Goal: Task Accomplishment & Management: Manage account settings

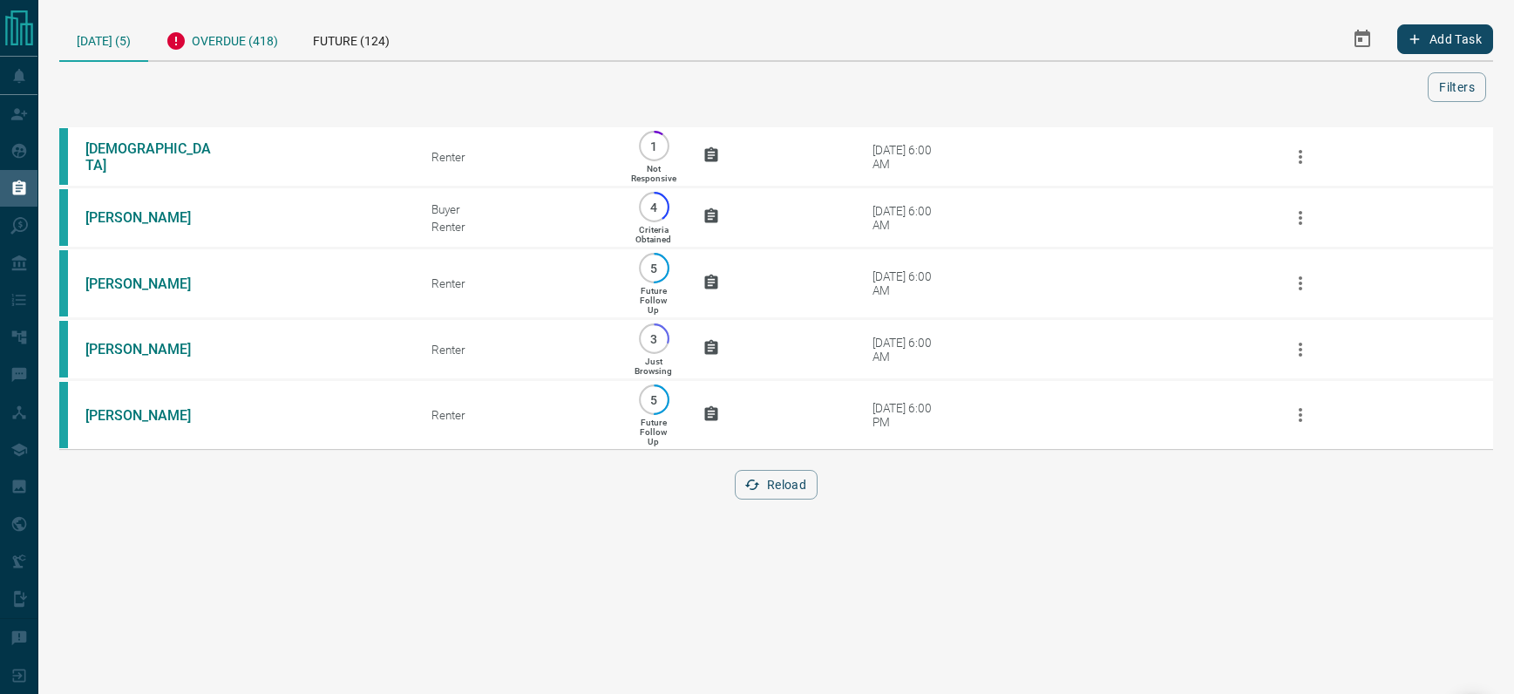
click at [253, 34] on div "Overdue (418)" at bounding box center [221, 38] width 147 height 43
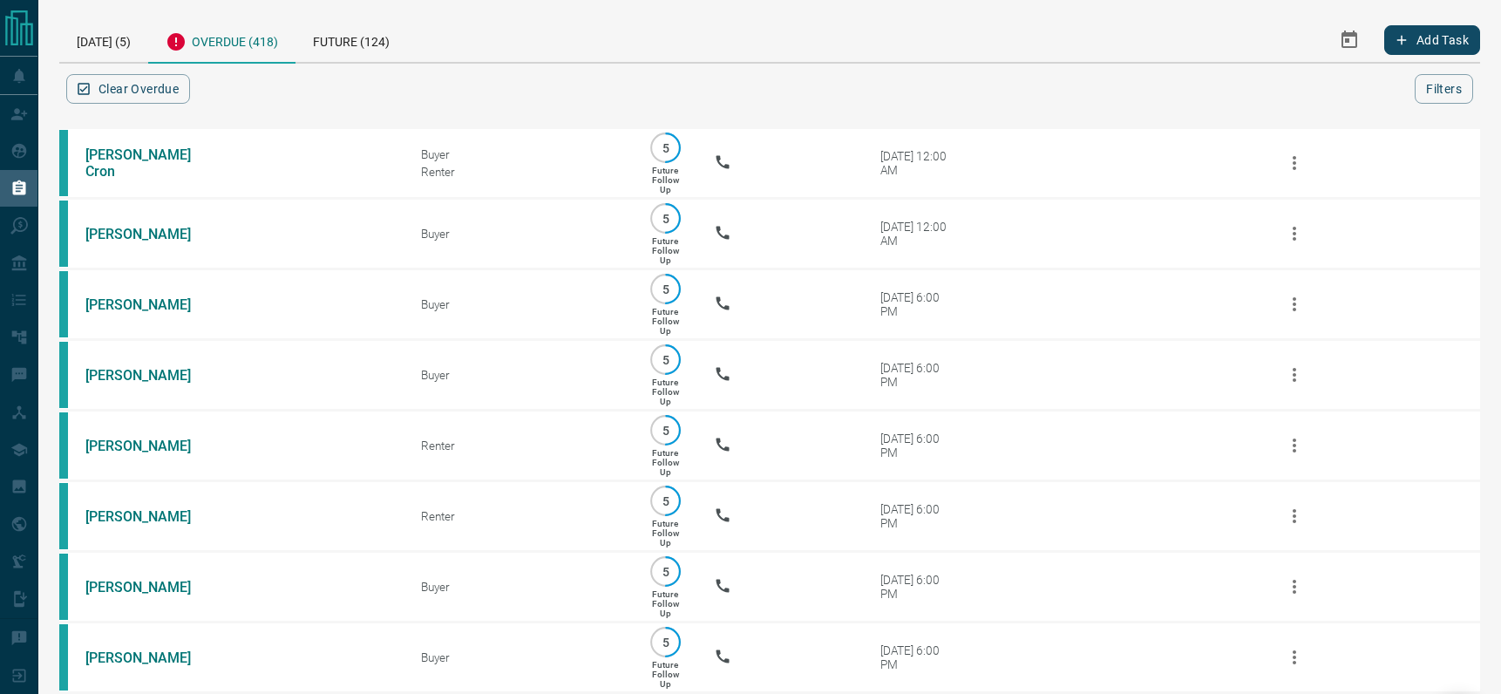
scroll to position [26201, 0]
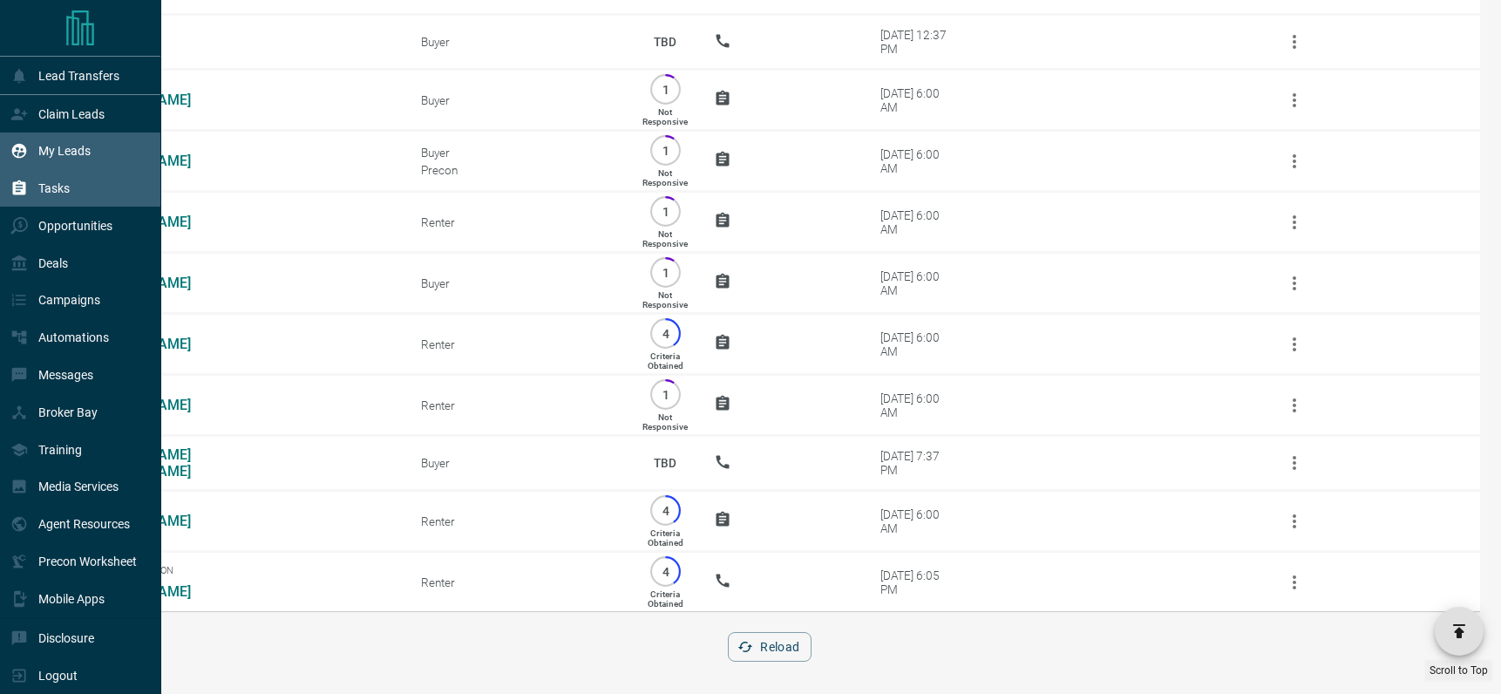
click at [66, 149] on p "My Leads" at bounding box center [64, 151] width 52 height 14
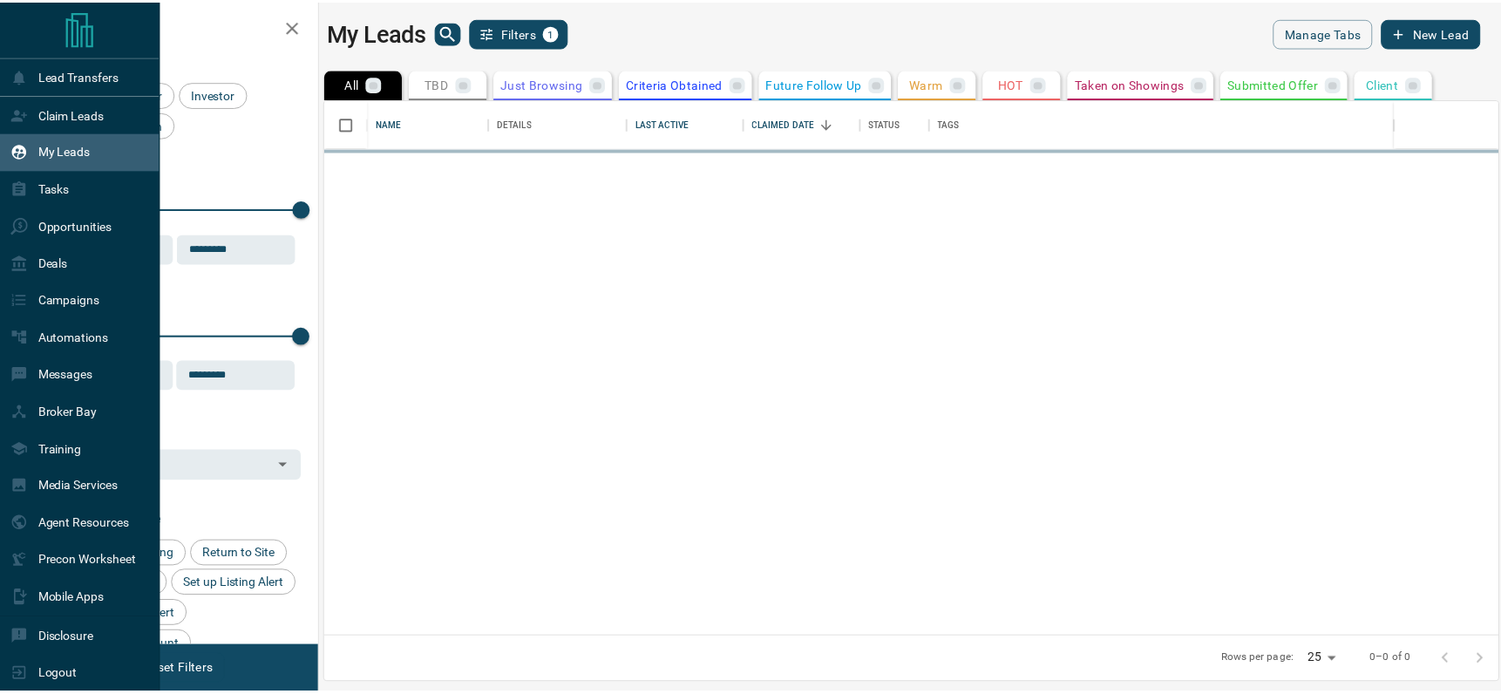
scroll to position [525, 1172]
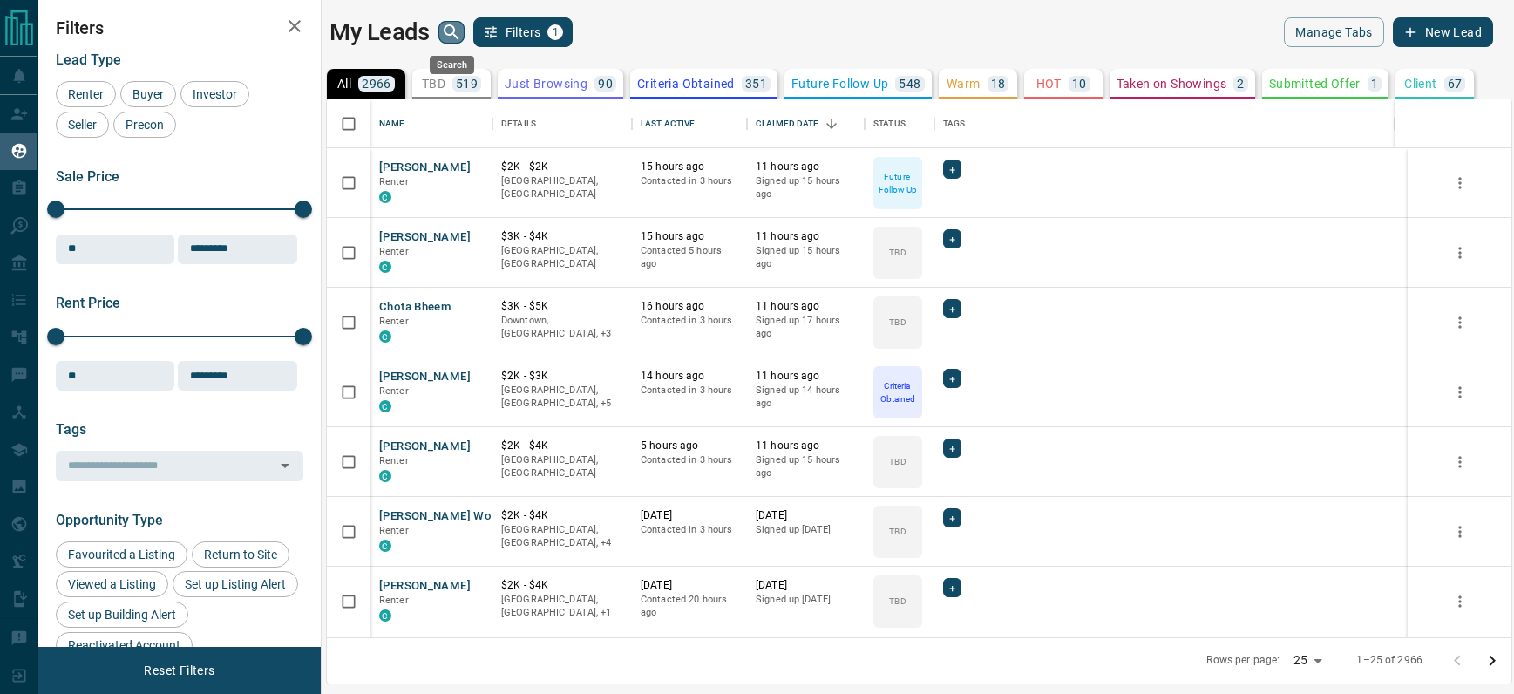
click at [452, 36] on icon "search button" at bounding box center [451, 32] width 21 height 21
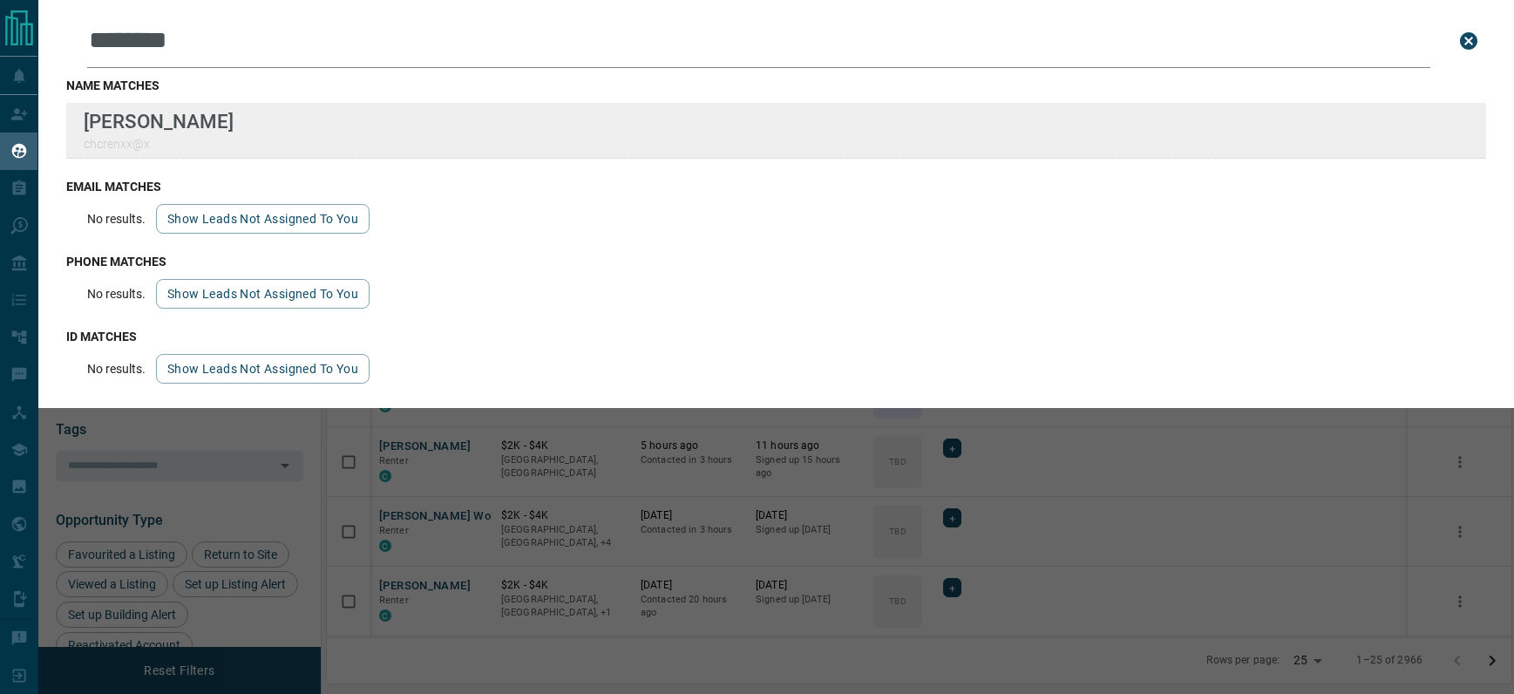
type input "********"
click at [0, 0] on div "Lead Transfers Claim Leads My Leads Tasks Opportunities Deals Campaigns Automat…" at bounding box center [757, 336] width 1514 height 672
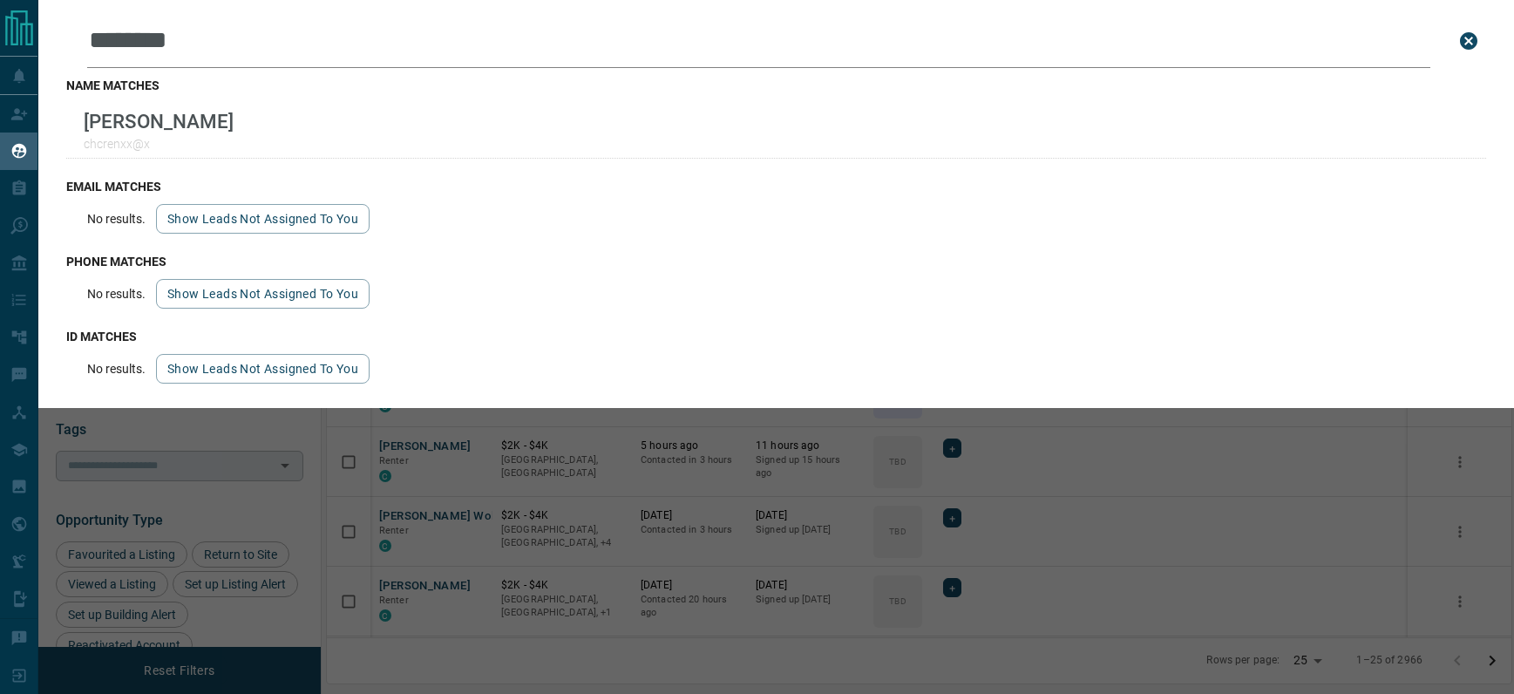
drag, startPoint x: 278, startPoint y: 504, endPoint x: 250, endPoint y: 471, distance: 43.3
click at [277, 504] on div "Leads Search Bar ******** Search for a lead by name, email, phone, or id name m…" at bounding box center [795, 347] width 1514 height 694
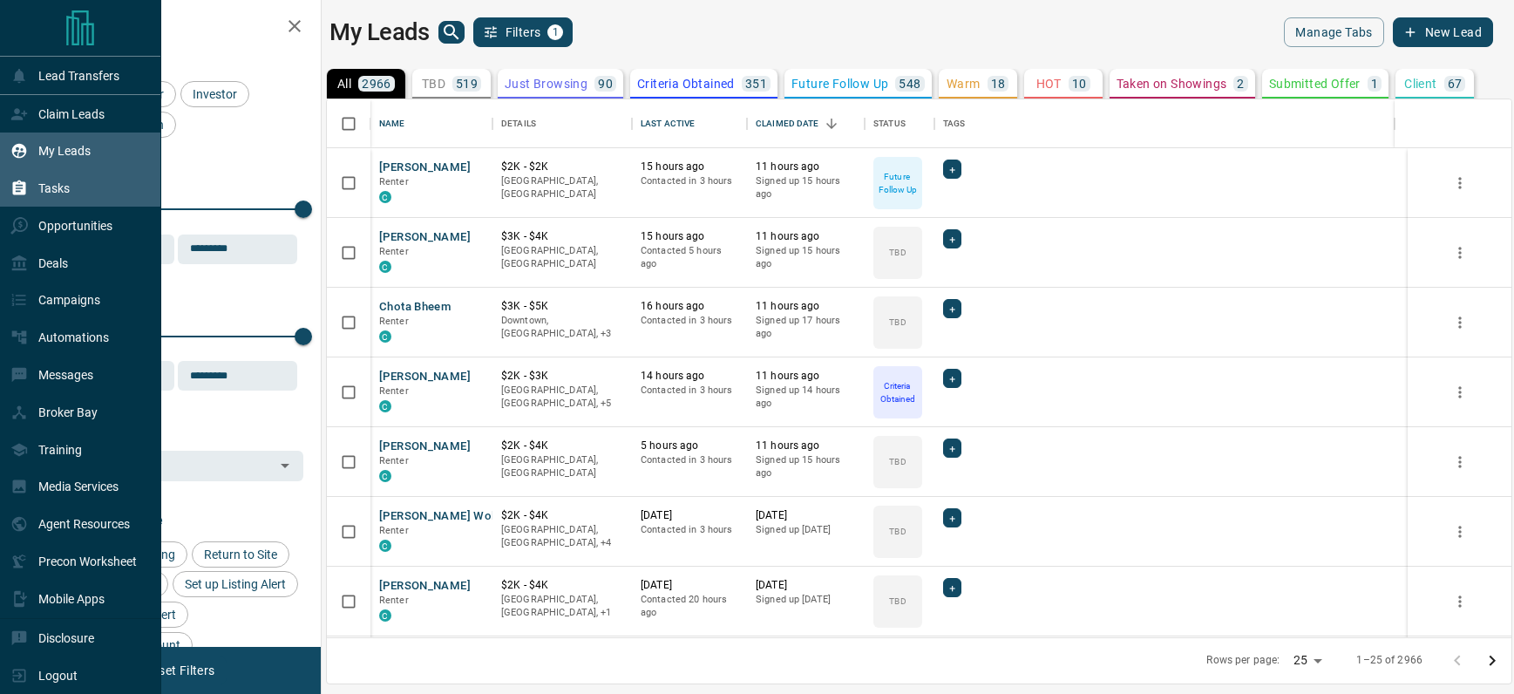
click at [56, 187] on p "Tasks" at bounding box center [53, 188] width 31 height 14
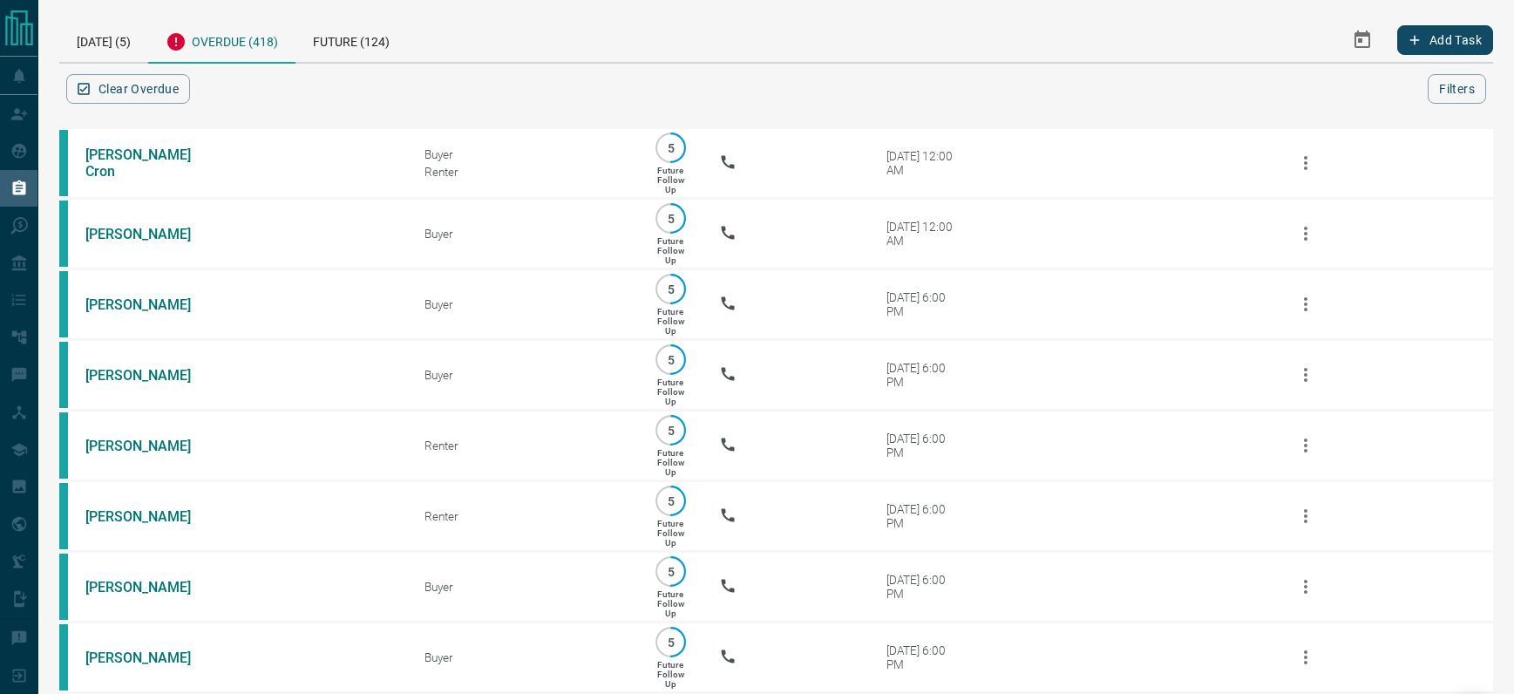
click at [235, 37] on div "Overdue (418)" at bounding box center [221, 40] width 147 height 46
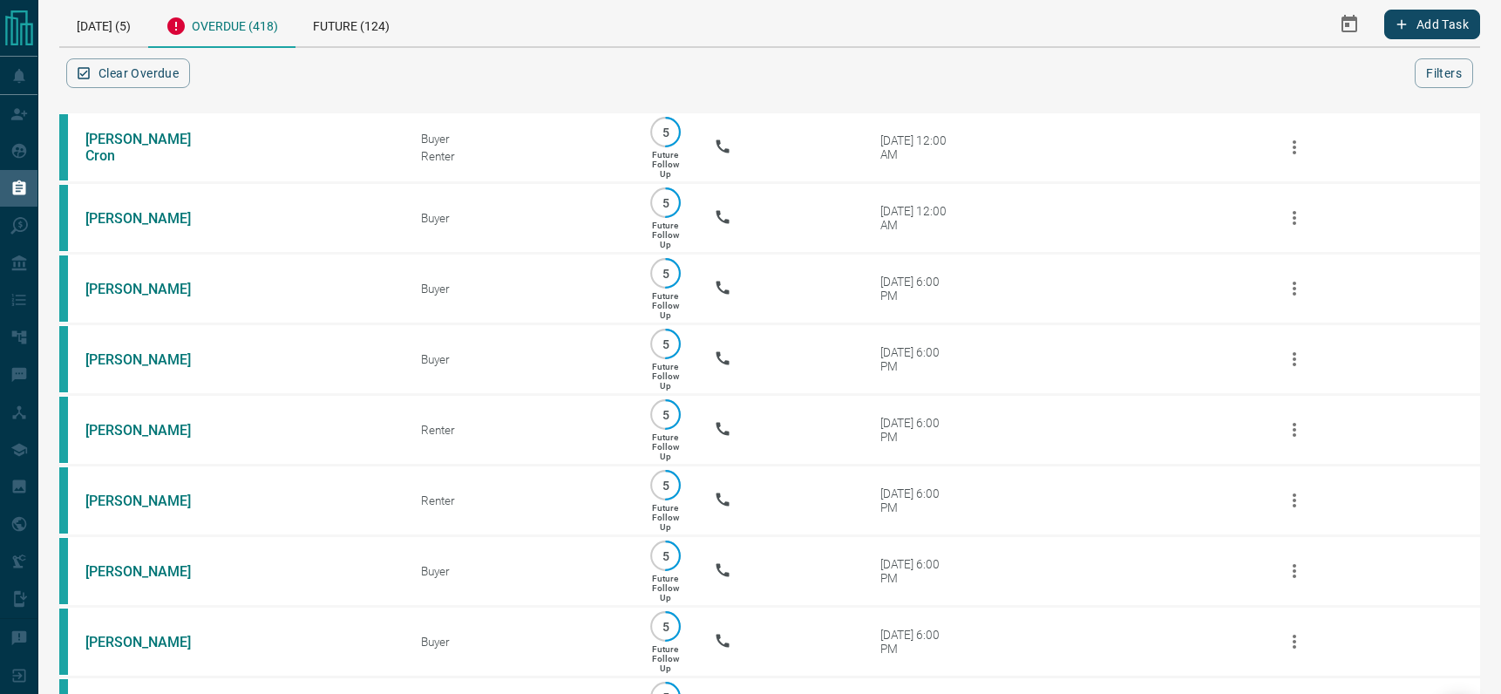
scroll to position [26201, 0]
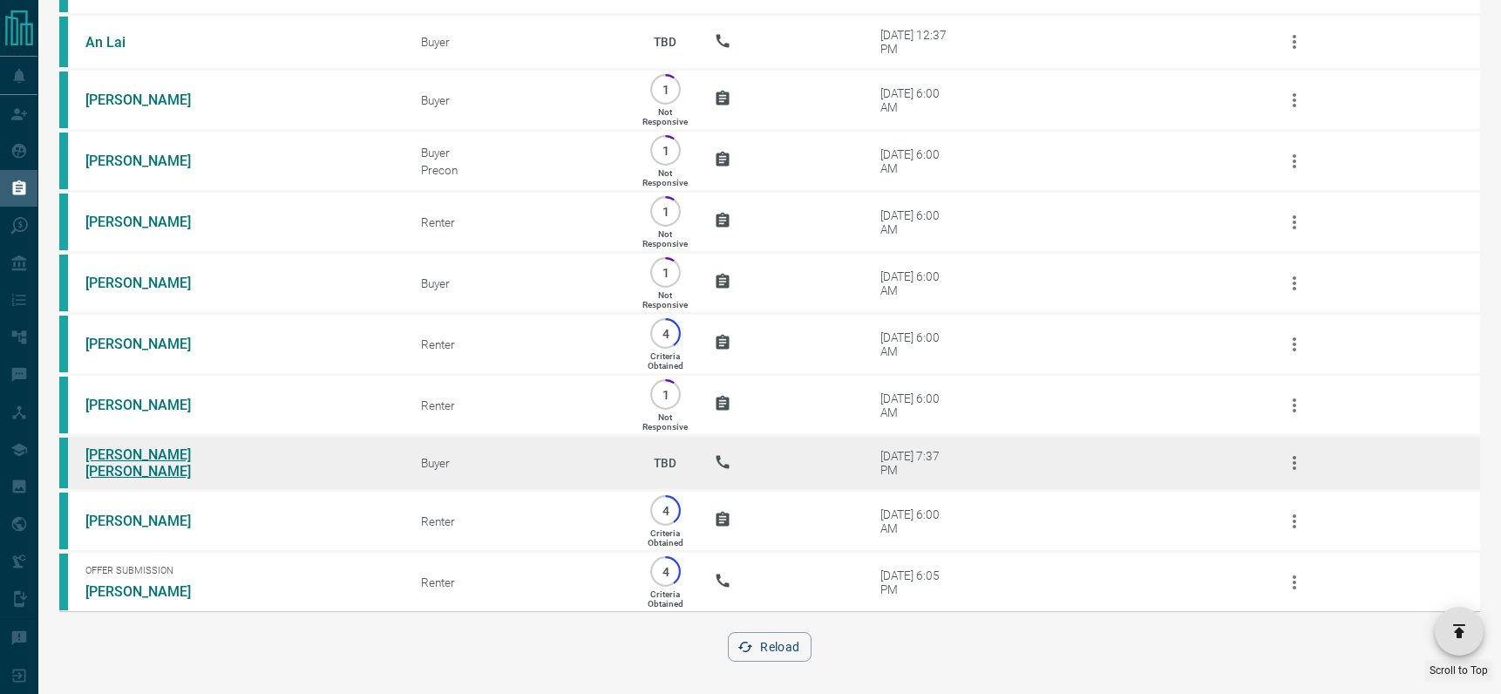
click at [101, 446] on link "[PERSON_NAME] [PERSON_NAME]" at bounding box center [150, 462] width 131 height 33
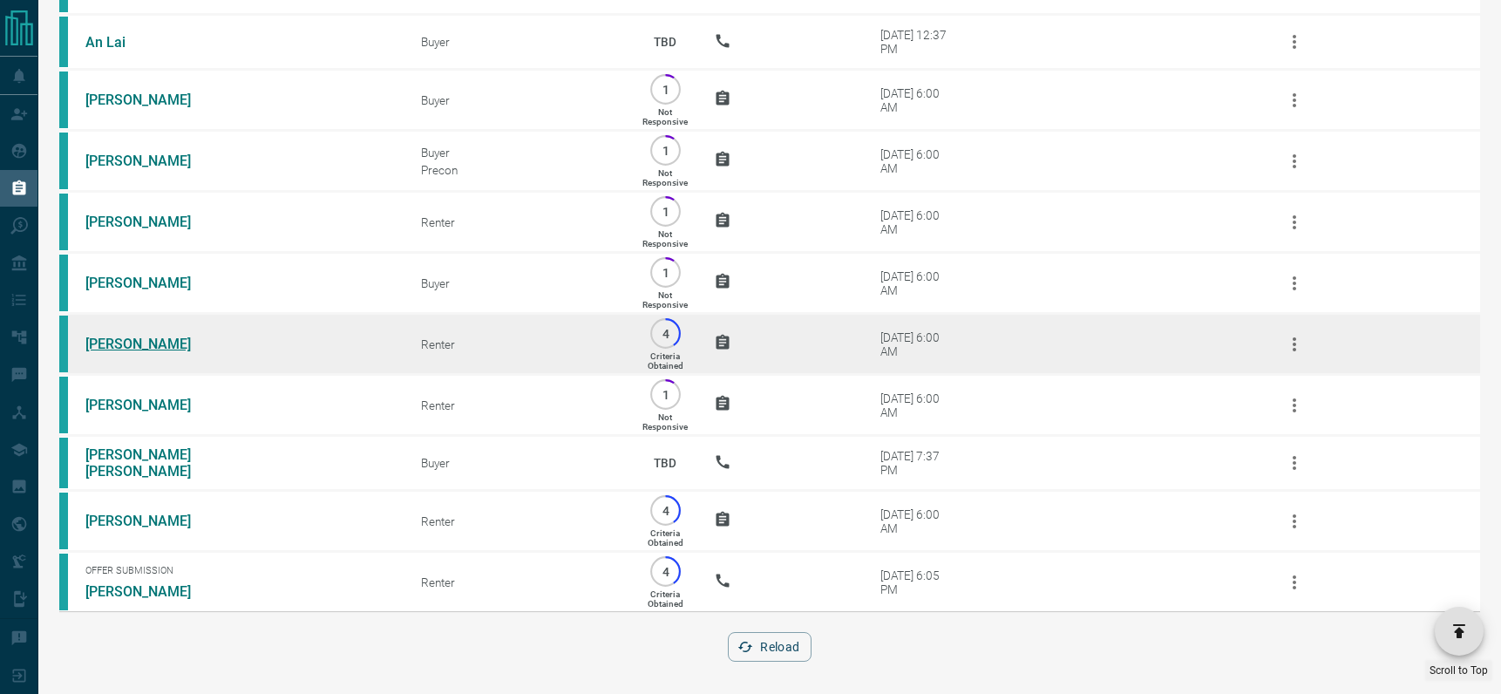
click at [112, 337] on link "[PERSON_NAME]" at bounding box center [150, 344] width 131 height 17
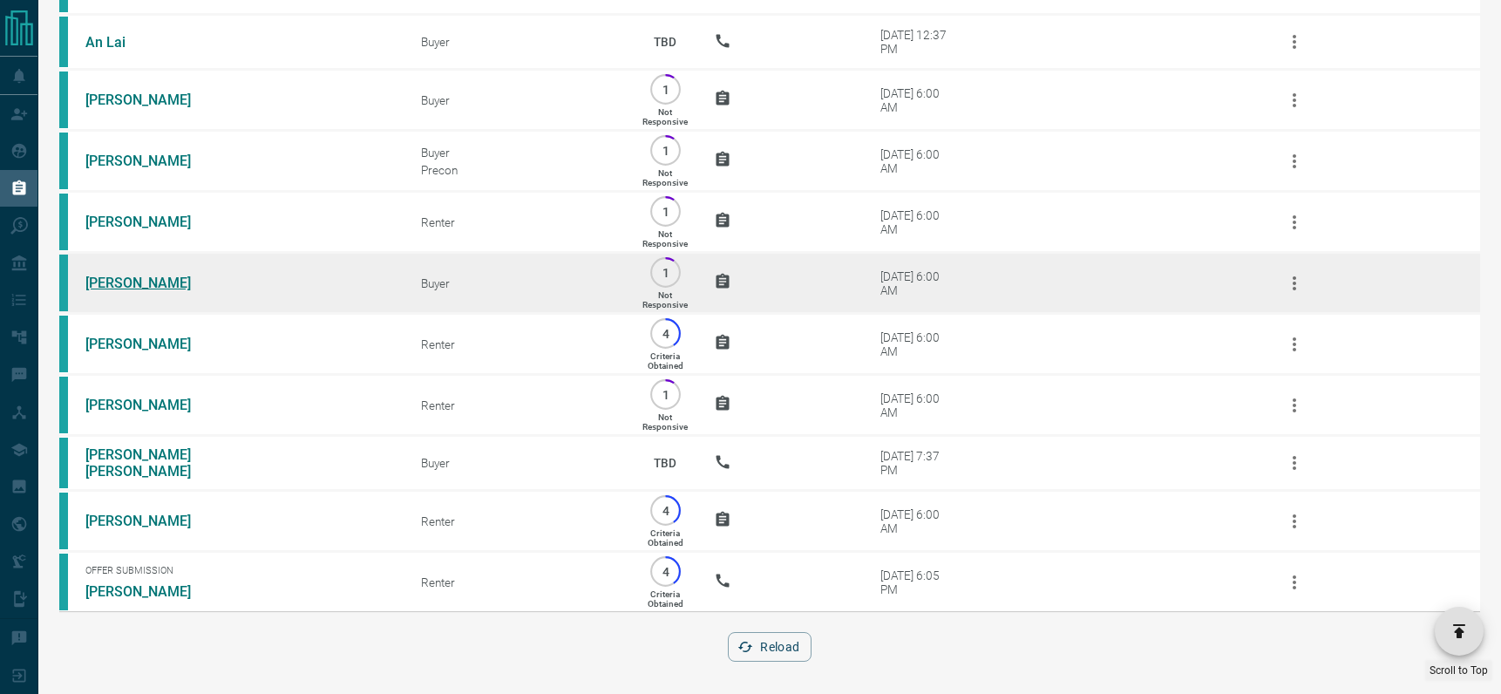
click at [150, 275] on link "[PERSON_NAME]" at bounding box center [150, 283] width 131 height 17
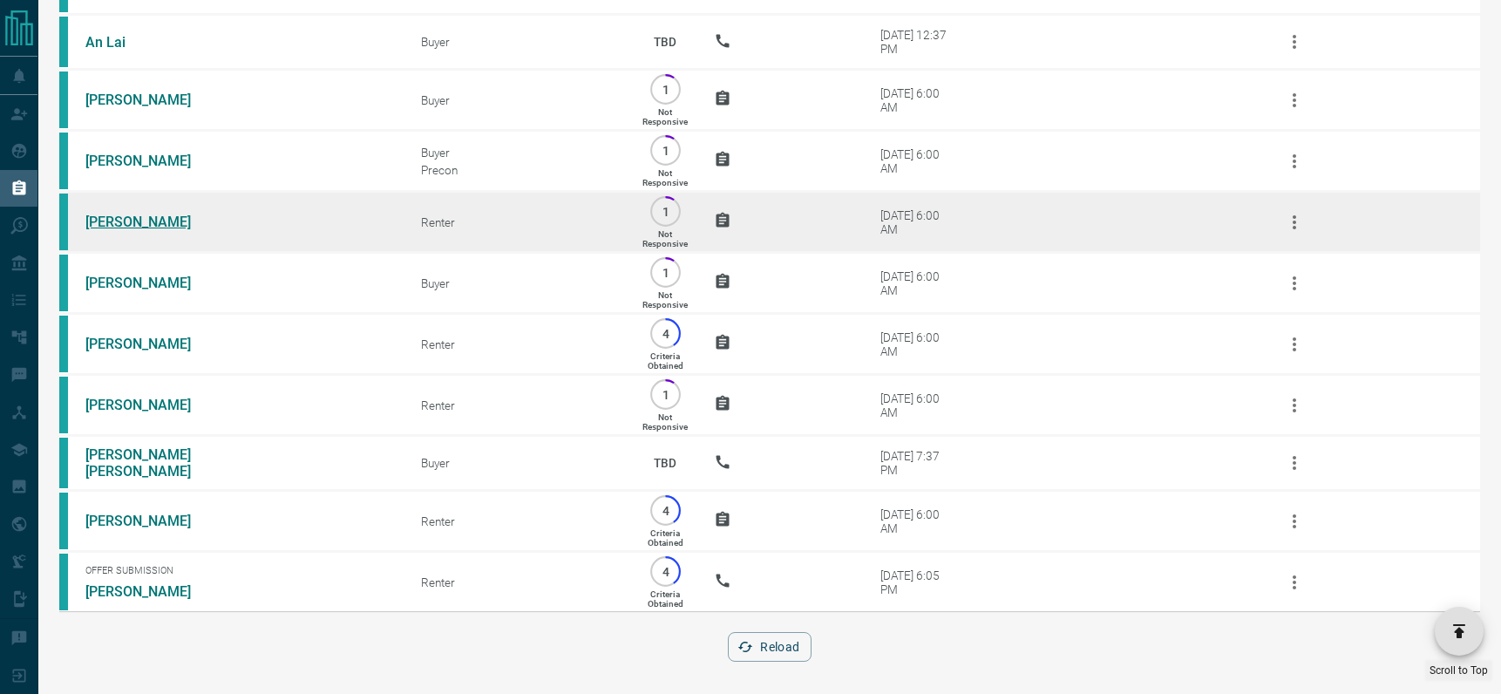
click at [120, 214] on link "[PERSON_NAME]" at bounding box center [150, 222] width 131 height 17
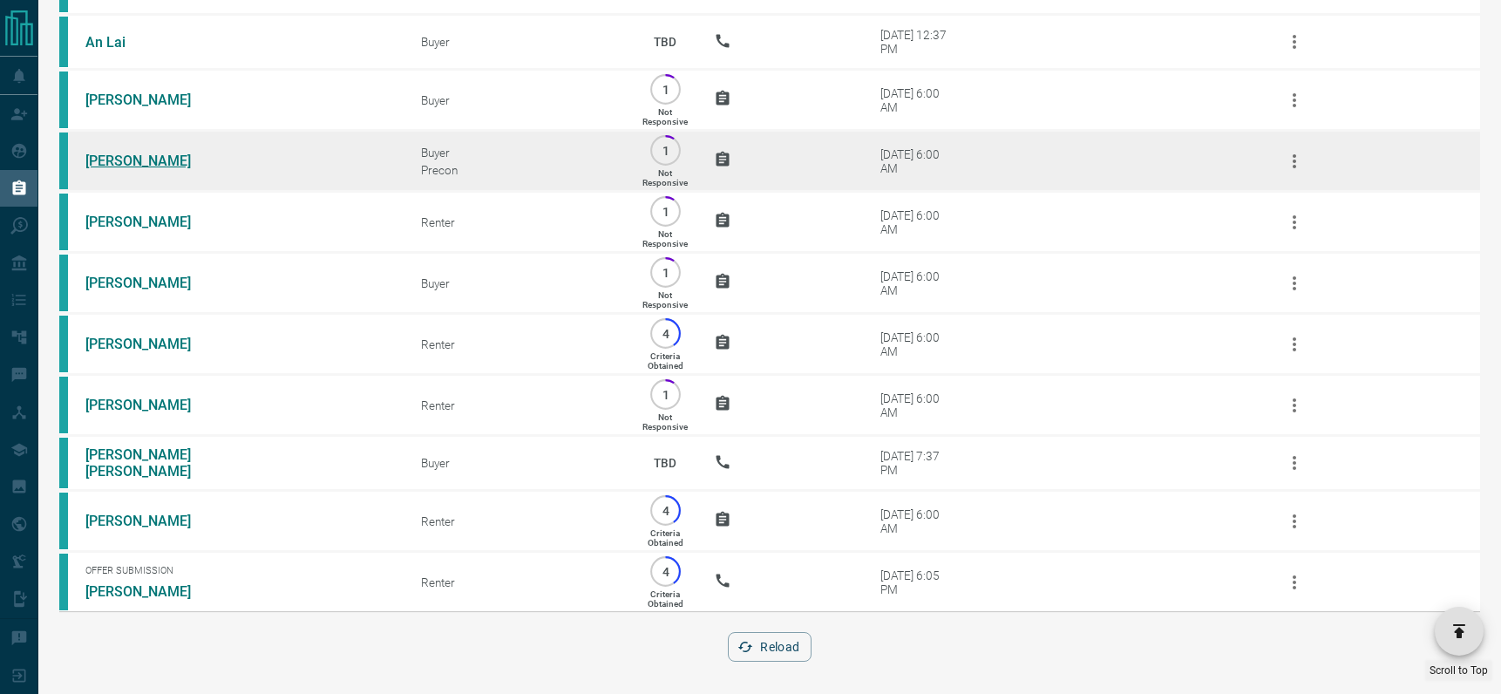
click at [114, 153] on link "[PERSON_NAME]" at bounding box center [150, 161] width 131 height 17
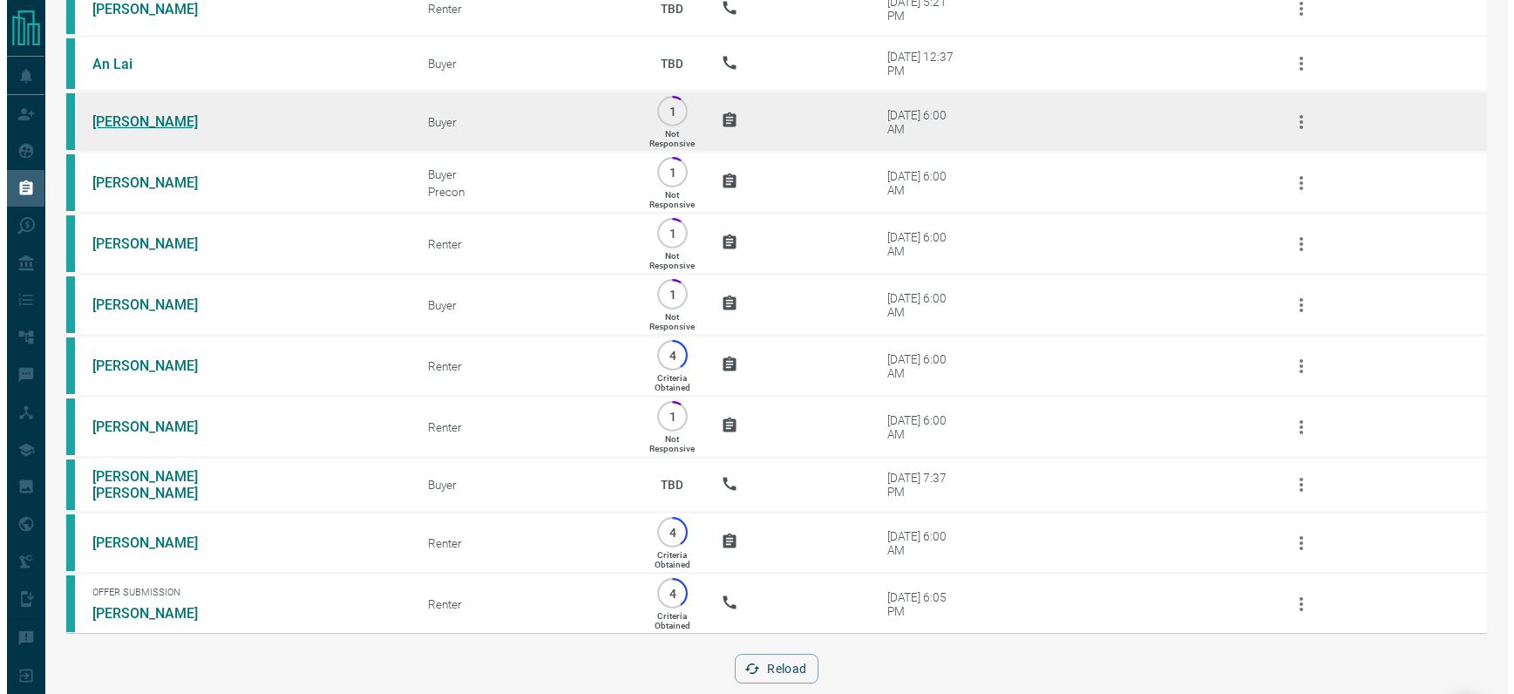
scroll to position [26177, 0]
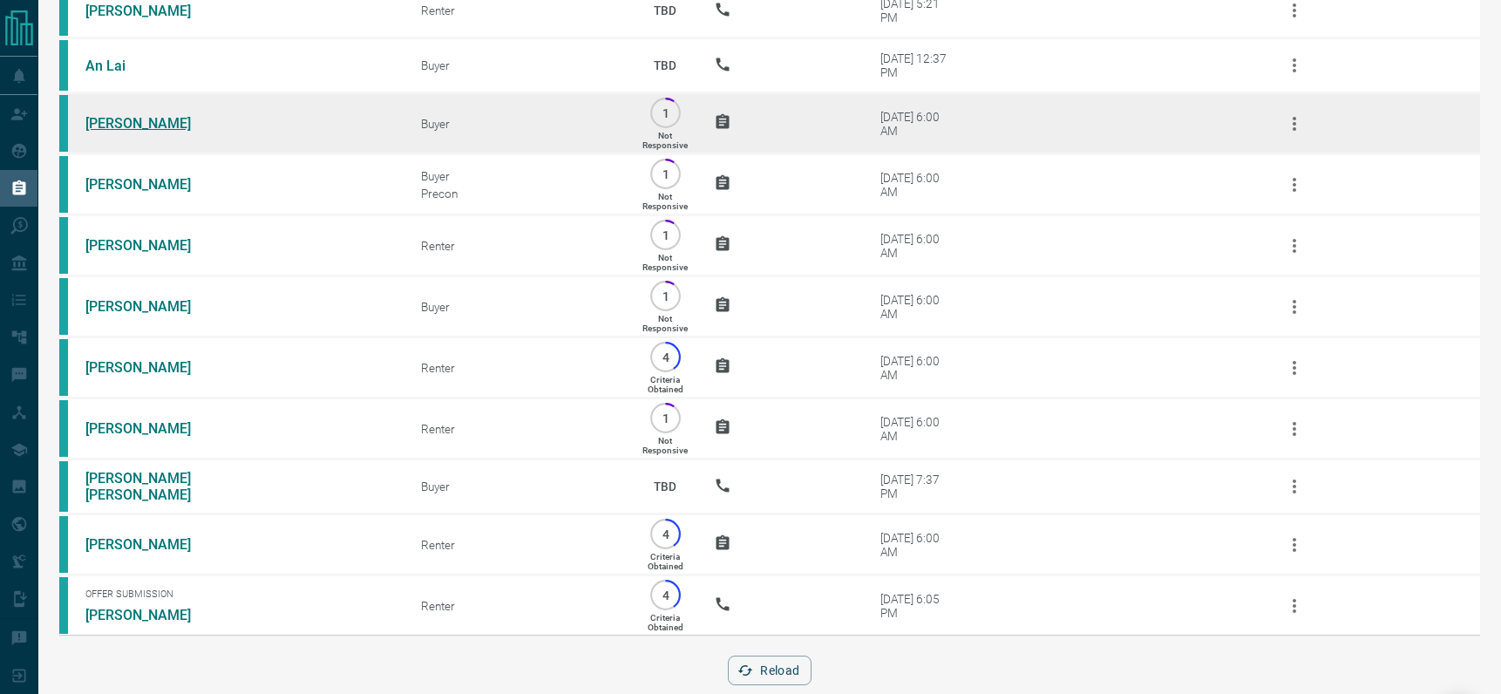
click at [135, 115] on link "[PERSON_NAME]" at bounding box center [150, 123] width 131 height 17
click at [1290, 124] on icon "button" at bounding box center [1294, 123] width 21 height 21
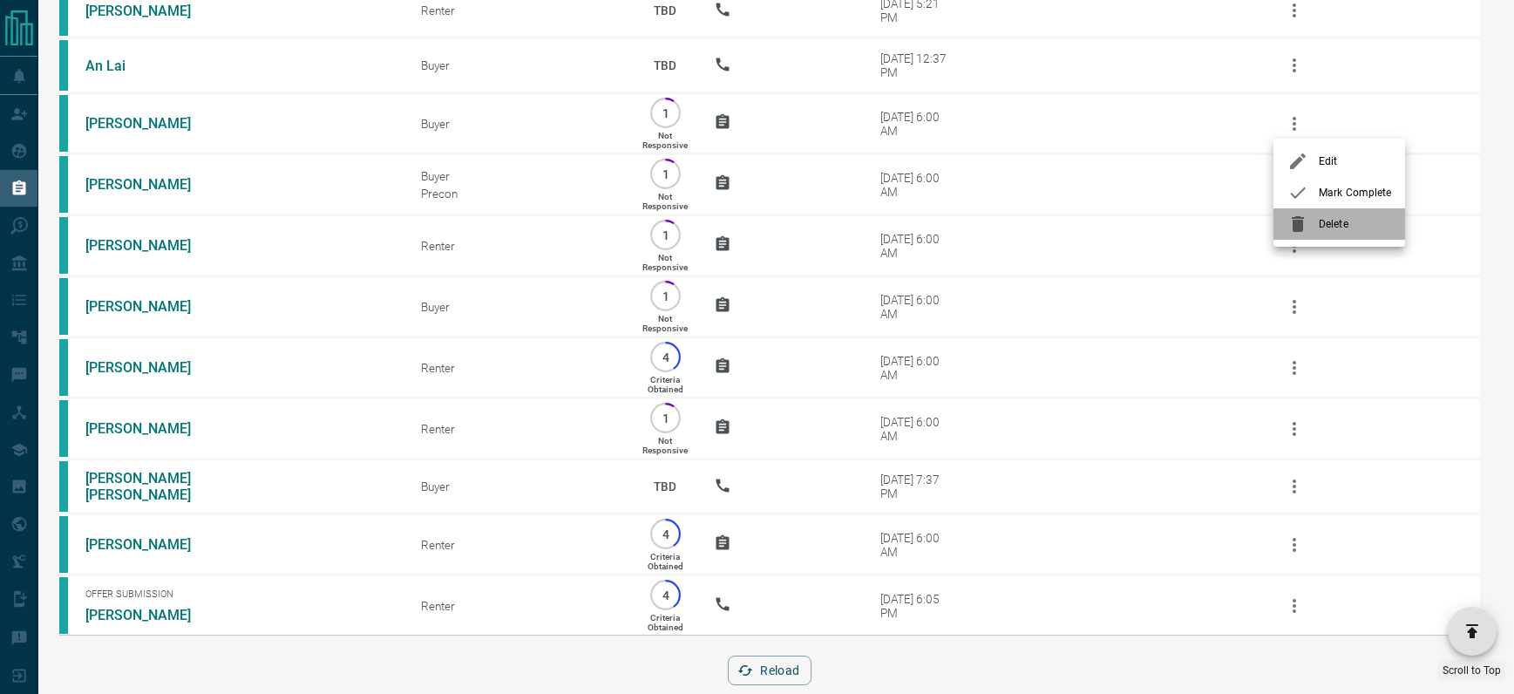
click at [1333, 223] on span "Delete" at bounding box center [1355, 224] width 72 height 16
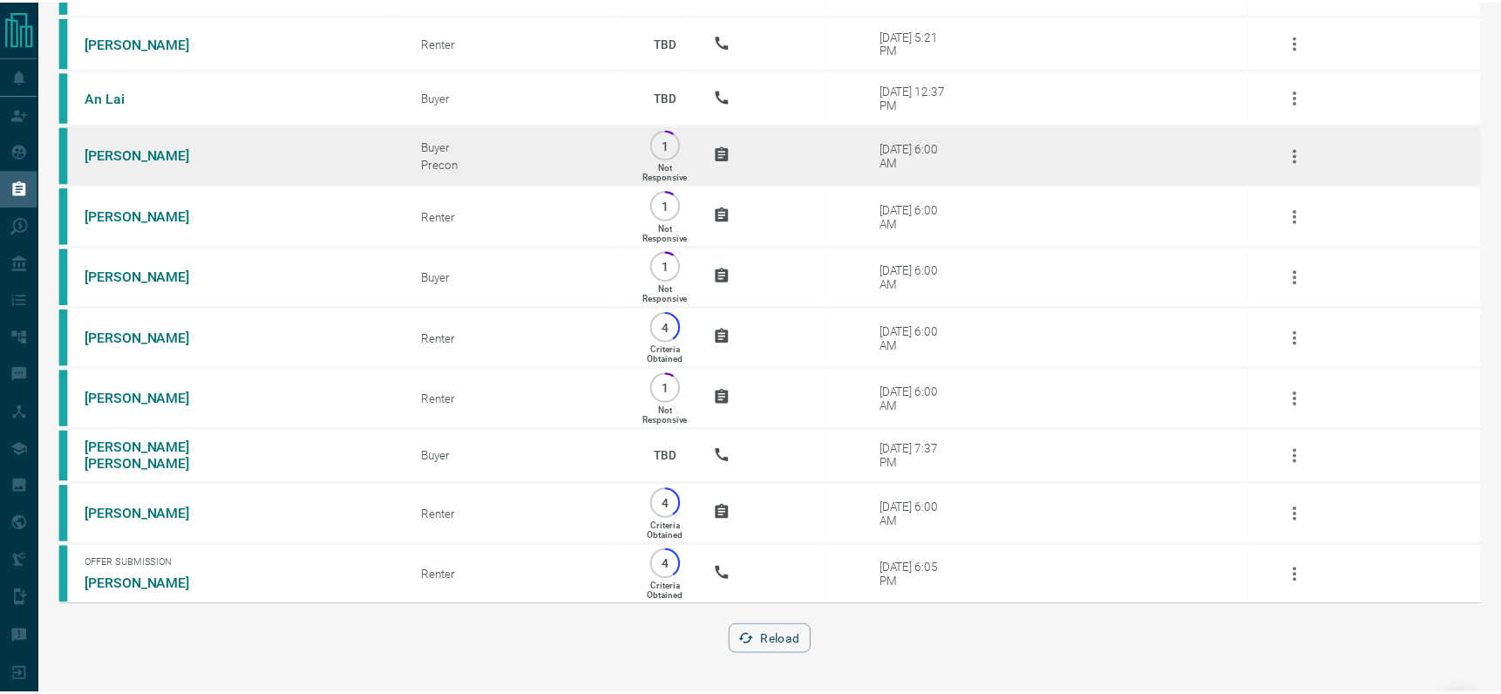
scroll to position [26140, 0]
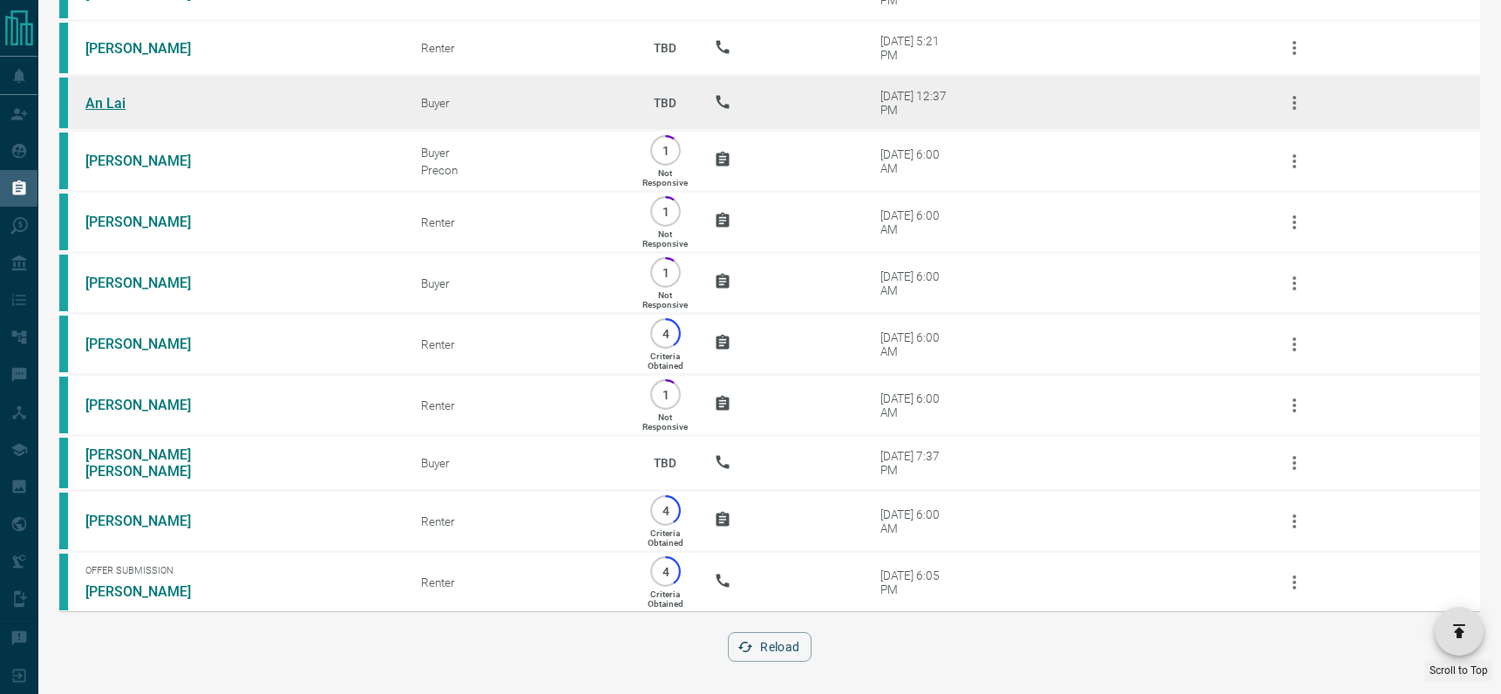
click at [118, 95] on link "An Lai" at bounding box center [150, 103] width 131 height 17
